Goal: Use online tool/utility: Use online tool/utility

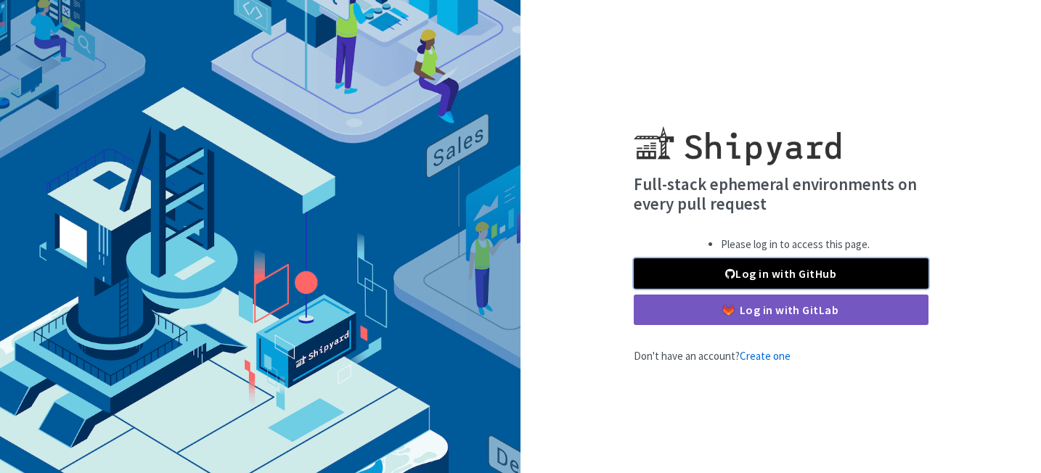
click at [710, 275] on link "Log in with GitHub" at bounding box center [781, 273] width 295 height 30
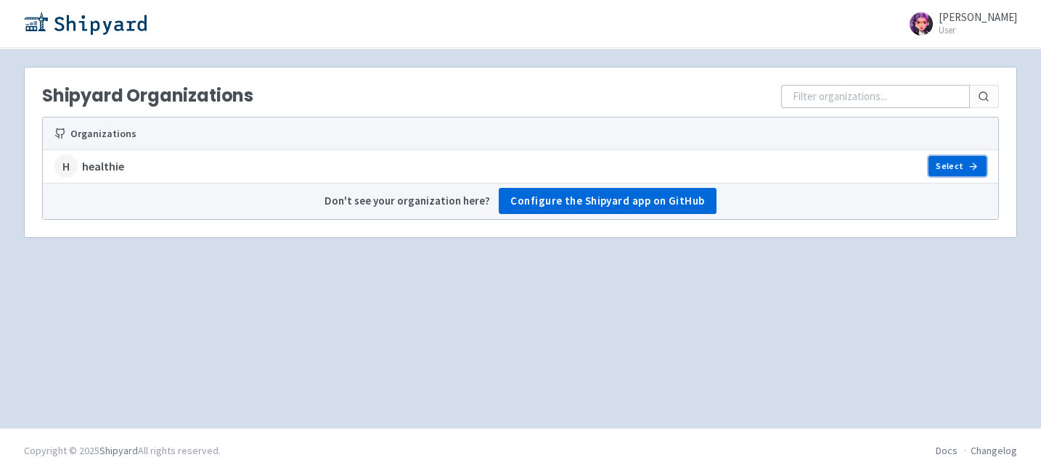
click at [950, 164] on link "Select" at bounding box center [958, 166] width 58 height 20
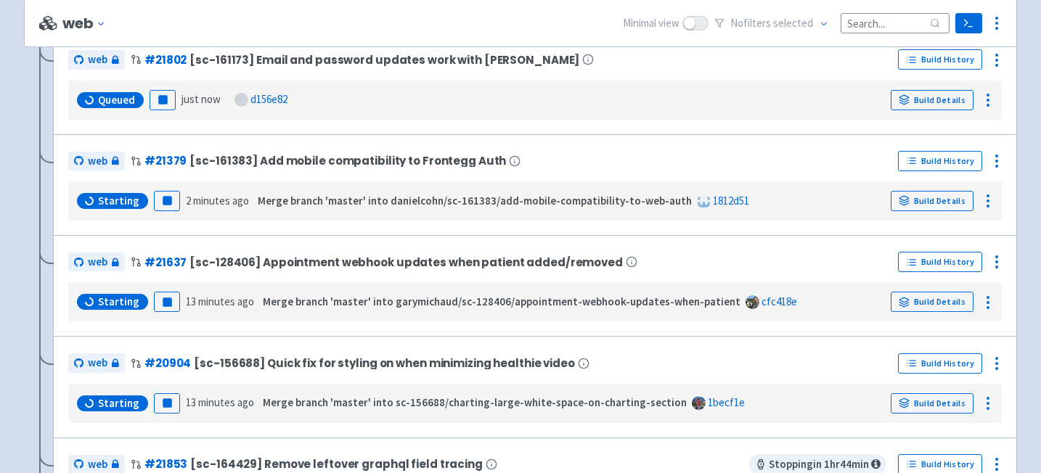
scroll to position [69, 0]
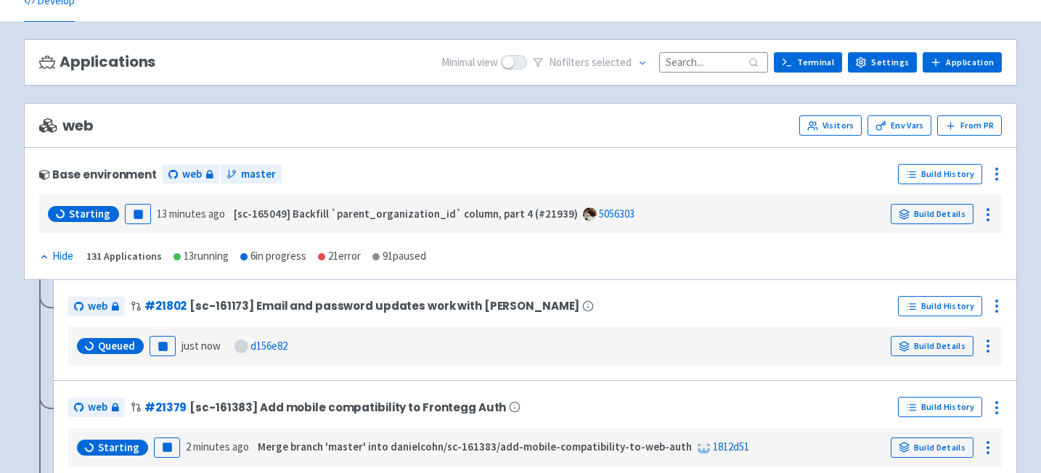
click at [707, 57] on input at bounding box center [713, 62] width 109 height 20
type input "s"
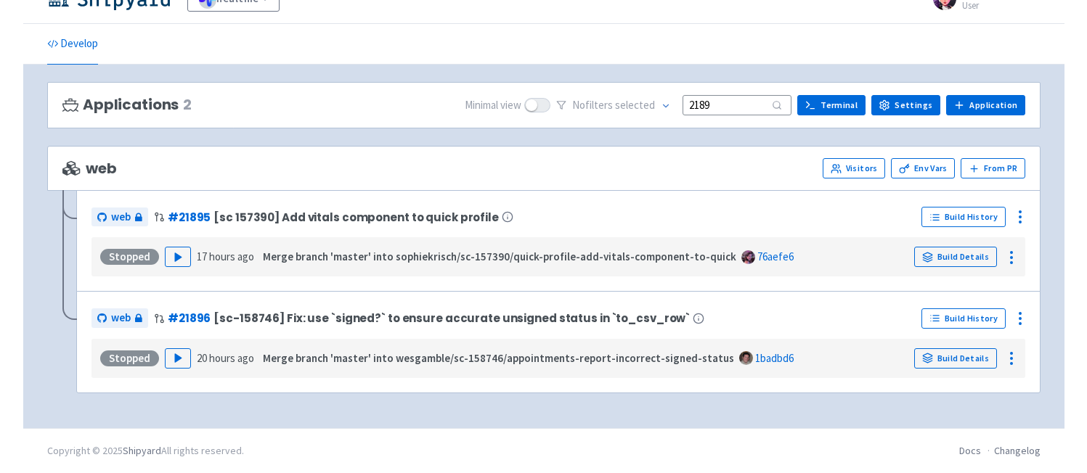
scroll to position [27, 0]
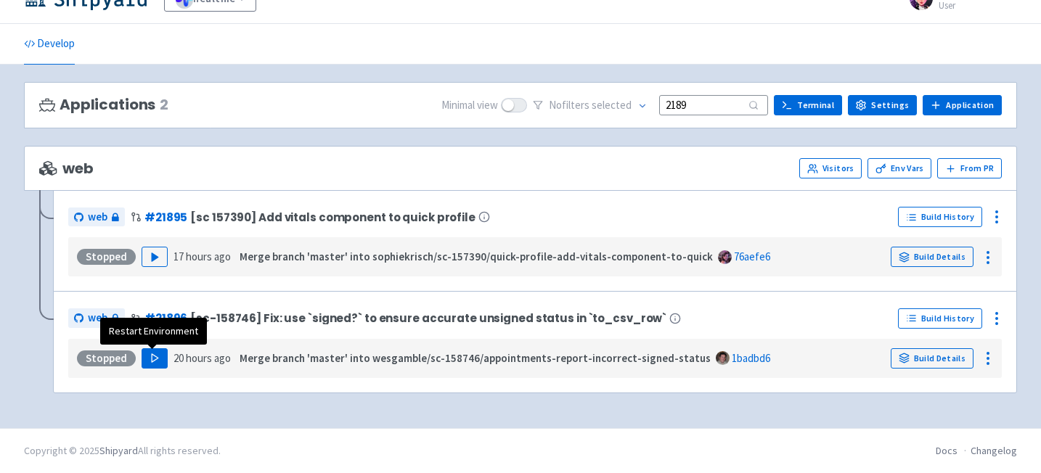
type input "2189"
click at [150, 362] on icon "button" at bounding box center [155, 358] width 11 height 11
click at [992, 362] on icon at bounding box center [987, 358] width 17 height 17
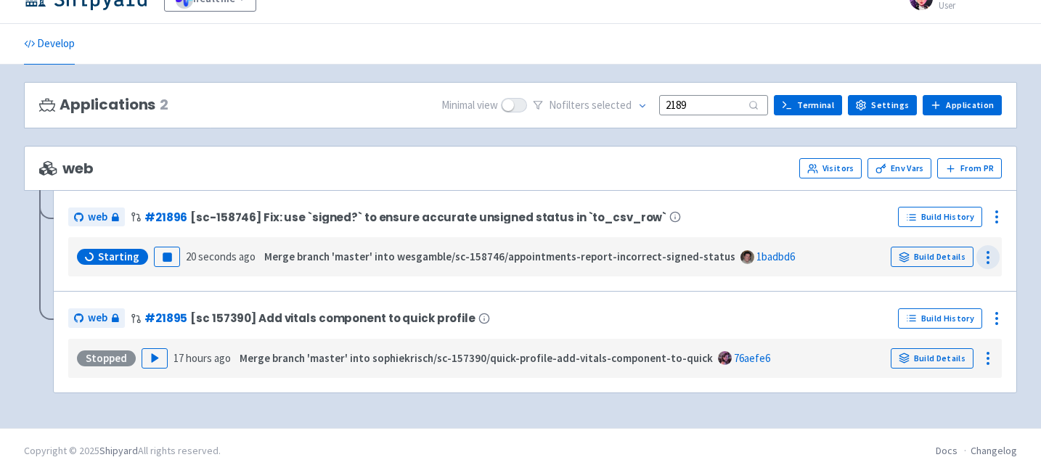
click at [988, 257] on circle at bounding box center [987, 257] width 1 height 1
click at [476, 261] on strong "Merge branch 'master' into wesgamble/sc-158746/appointments-report-incorrect-si…" at bounding box center [499, 257] width 471 height 14
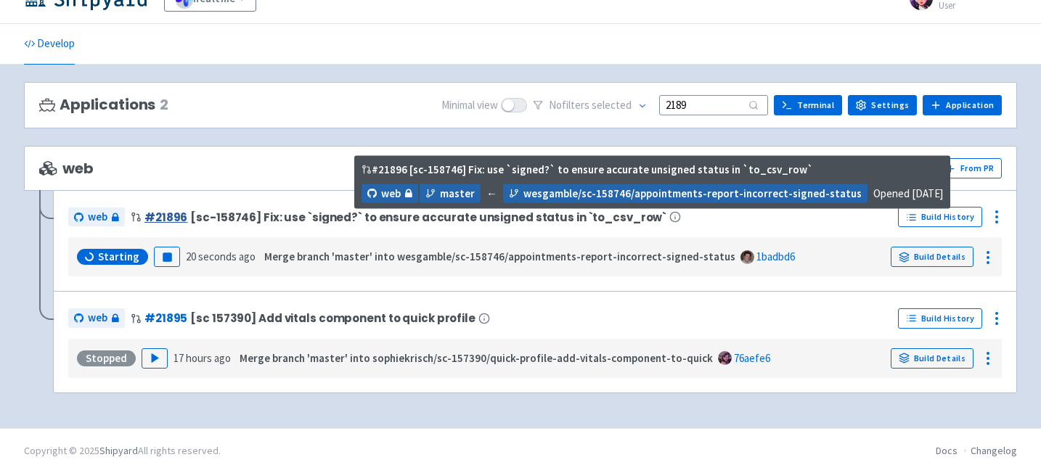
click at [153, 216] on link "# 21896" at bounding box center [165, 217] width 43 height 15
